Goal: Task Accomplishment & Management: Manage account settings

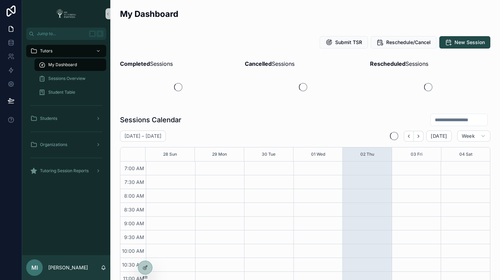
scroll to position [193, 0]
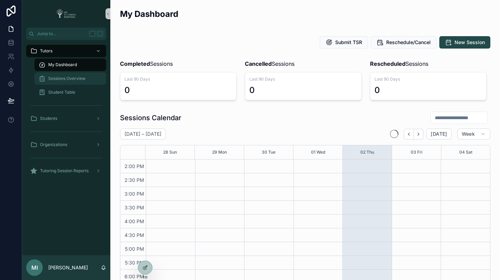
click at [70, 75] on div "Sessions Overview" at bounding box center [70, 78] width 63 height 11
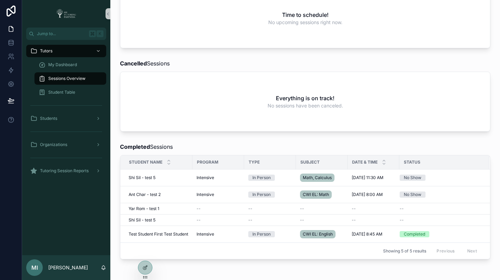
scroll to position [187, 0]
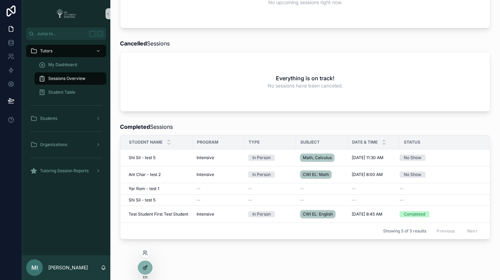
click at [142, 268] on icon at bounding box center [145, 268] width 6 height 6
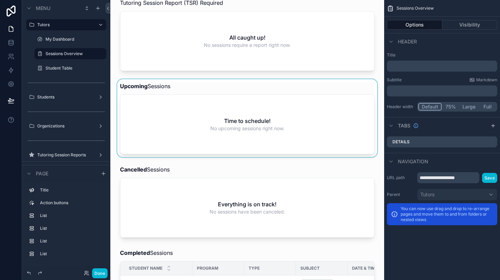
scroll to position [15, 0]
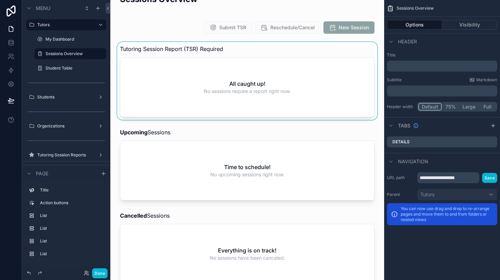
click at [247, 70] on div "scrollable content" at bounding box center [247, 81] width 263 height 78
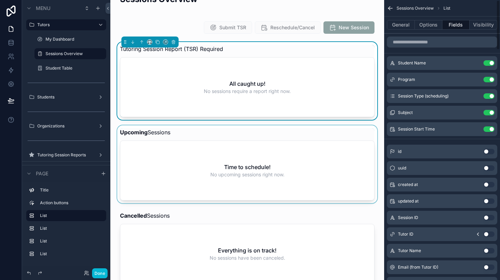
click at [281, 169] on div "scrollable content" at bounding box center [247, 165] width 263 height 78
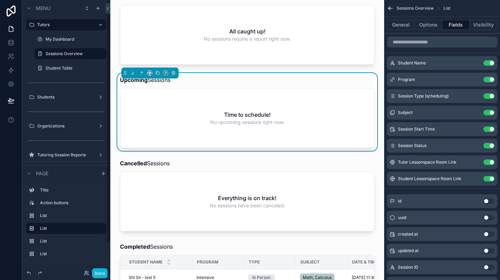
scroll to position [45, 0]
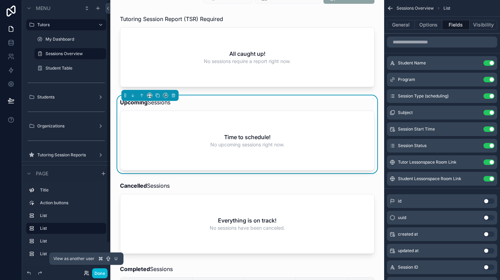
click at [84, 276] on icon at bounding box center [87, 274] width 6 height 6
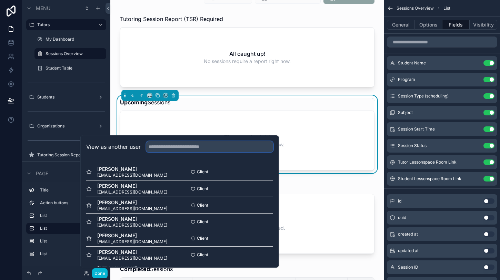
click at [170, 148] on input "text" at bounding box center [209, 146] width 127 height 11
type input "*"
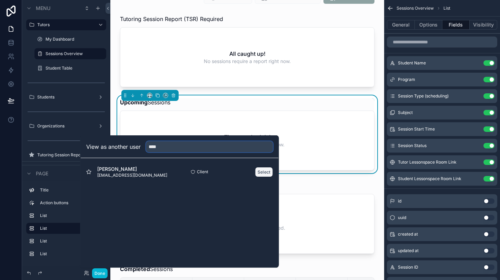
type input "****"
click at [263, 171] on button "Select" at bounding box center [264, 172] width 18 height 10
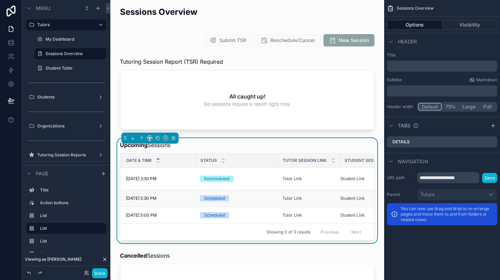
scroll to position [0, 264]
